Goal: Task Accomplishment & Management: Manage account settings

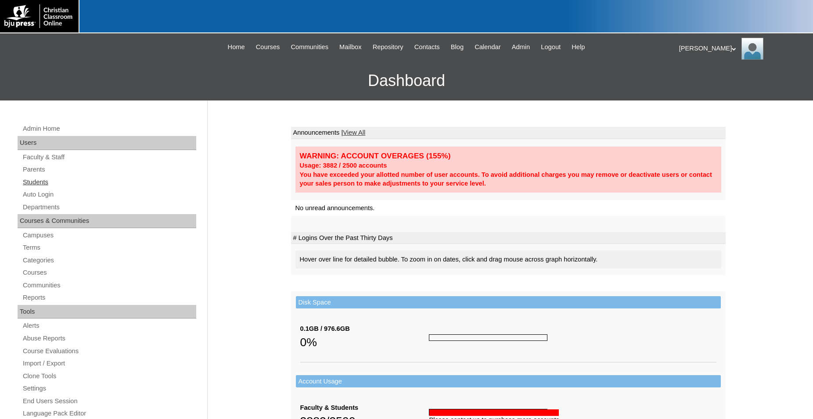
click at [41, 183] on link "Students" at bounding box center [109, 182] width 174 height 11
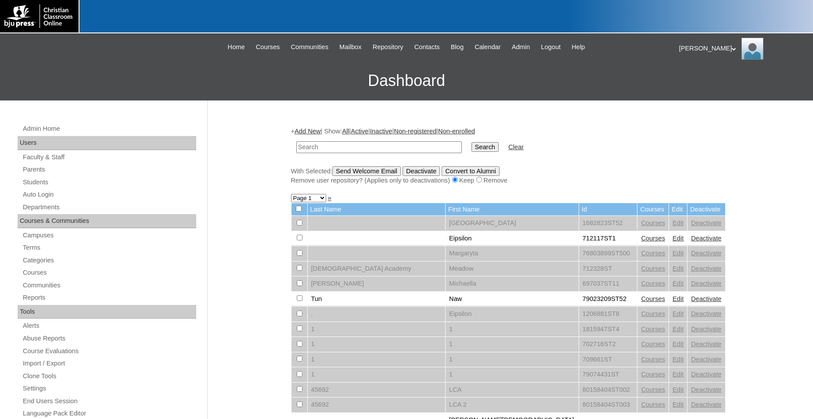
click at [433, 147] on input "text" at bounding box center [378, 147] width 165 height 12
type input "havia"
click at [471, 142] on input "Search" at bounding box center [484, 147] width 27 height 10
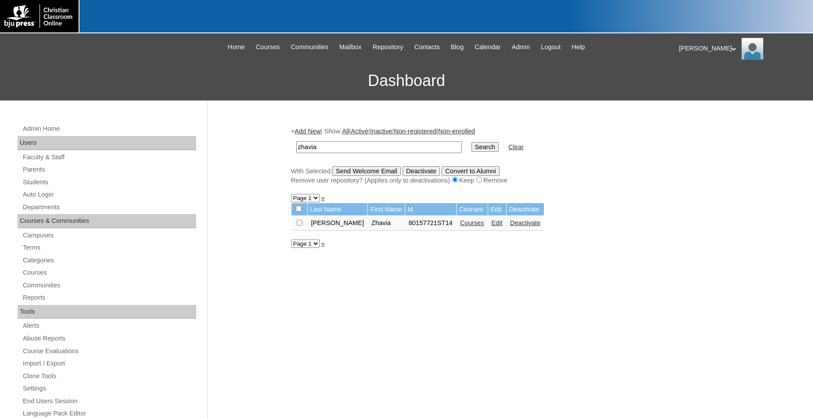
type input "zhavia"
click at [471, 142] on input "Search" at bounding box center [484, 147] width 27 height 10
click at [460, 226] on link "Courses" at bounding box center [472, 222] width 24 height 7
click at [491, 226] on link "Edit" at bounding box center [496, 222] width 11 height 7
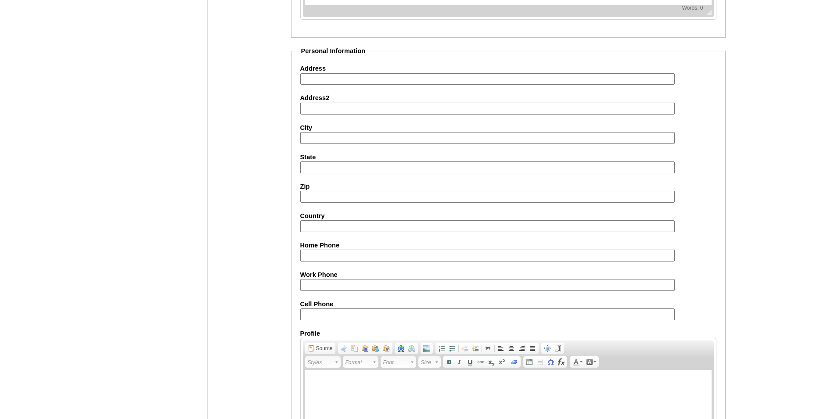
scroll to position [943, 0]
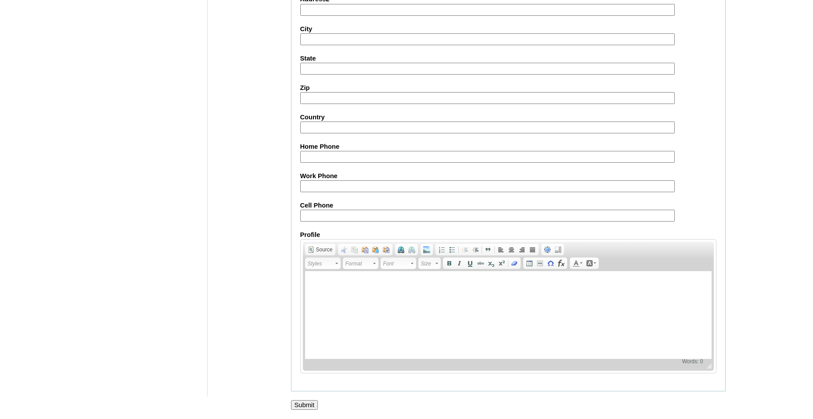
click at [307, 404] on input "Submit" at bounding box center [304, 405] width 27 height 10
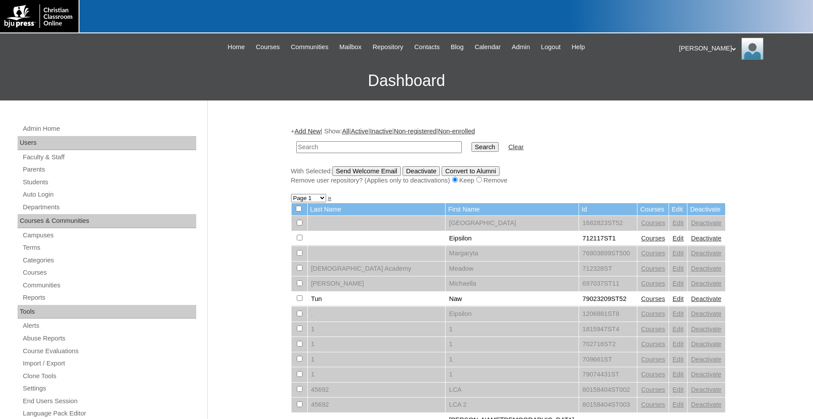
click at [410, 148] on input "text" at bounding box center [378, 147] width 165 height 12
type input "zhavia"
click at [471, 142] on input "Search" at bounding box center [484, 147] width 27 height 10
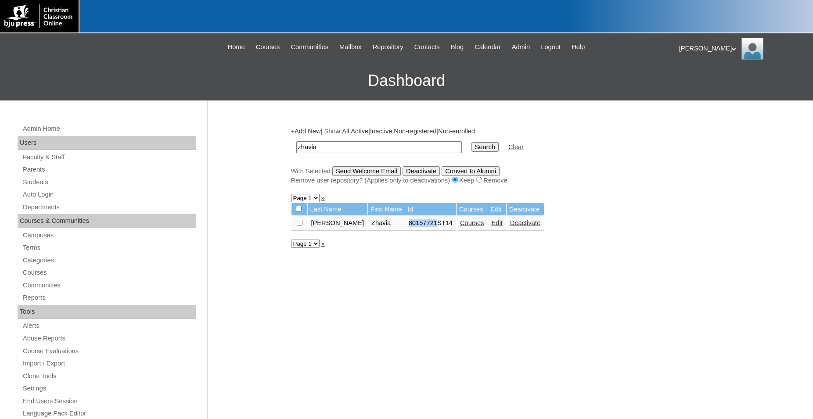
drag, startPoint x: 388, startPoint y: 226, endPoint x: 416, endPoint y: 227, distance: 28.1
click at [416, 227] on td "80157721ST14" at bounding box center [430, 223] width 51 height 15
copy td "80157721"
